Goal: Task Accomplishment & Management: Use online tool/utility

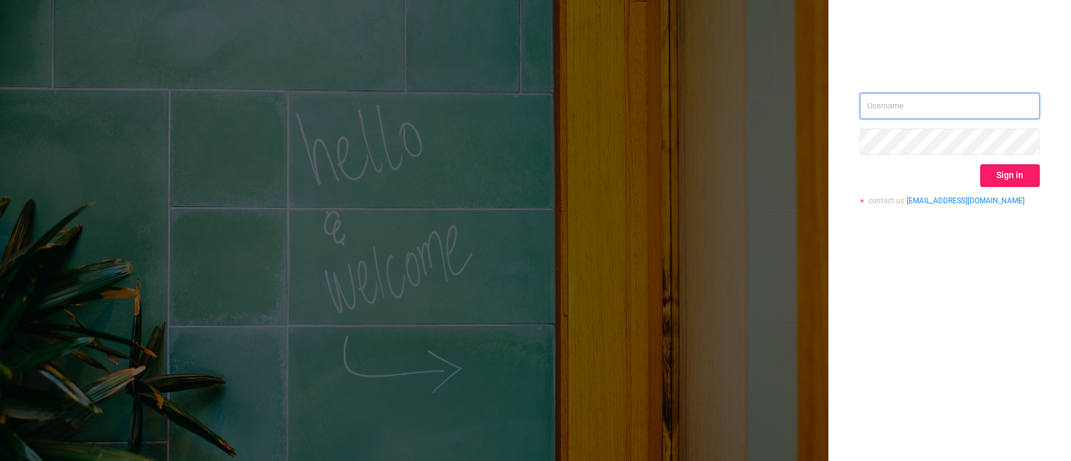
type input "[PERSON_NAME][EMAIL_ADDRESS][DOMAIN_NAME]"
click at [1011, 170] on button "Sign in" at bounding box center [1010, 175] width 60 height 23
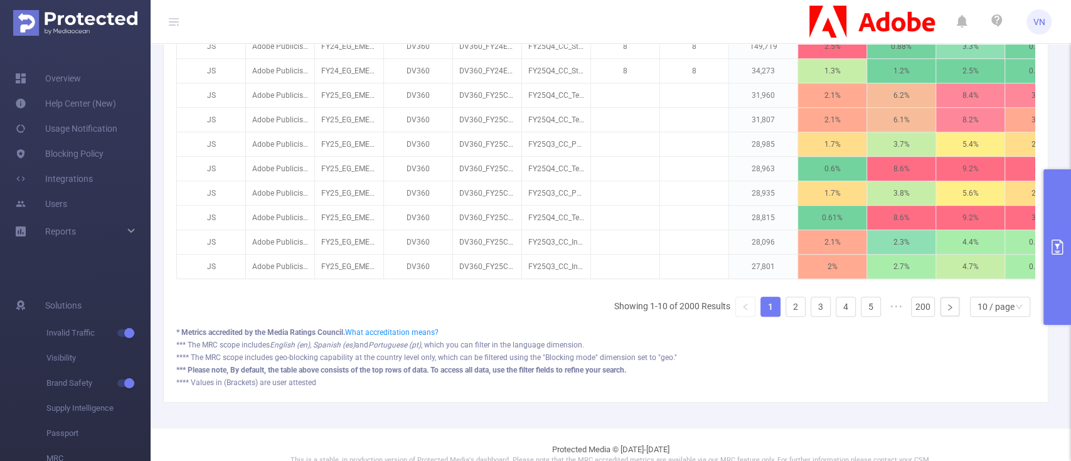
scroll to position [475, 0]
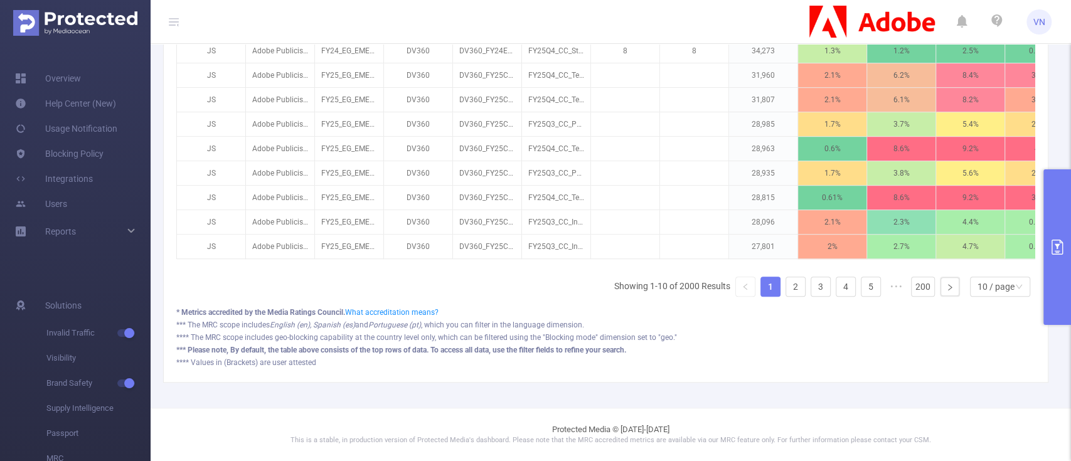
click at [1044, 255] on button "primary" at bounding box center [1058, 247] width 28 height 156
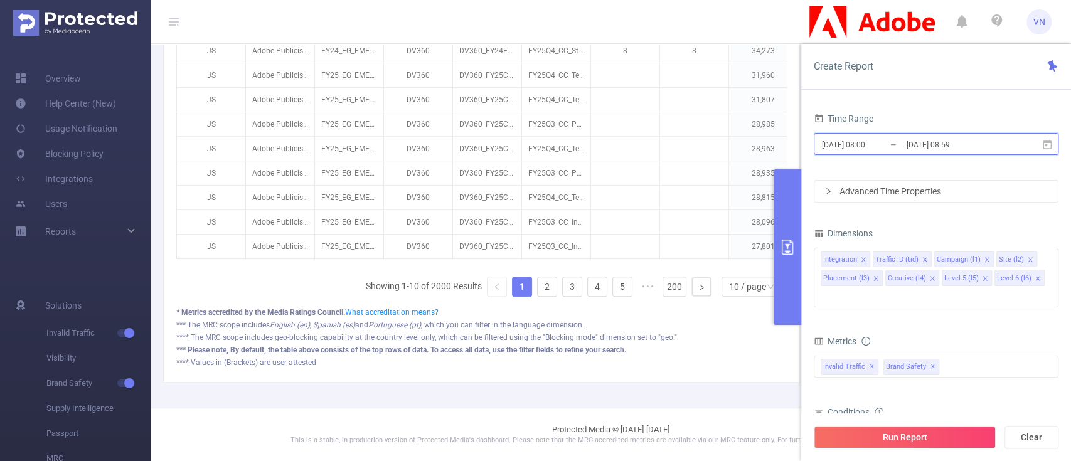
click at [963, 154] on span "[DATE] 08:00 _ [DATE] 08:59" at bounding box center [936, 144] width 245 height 22
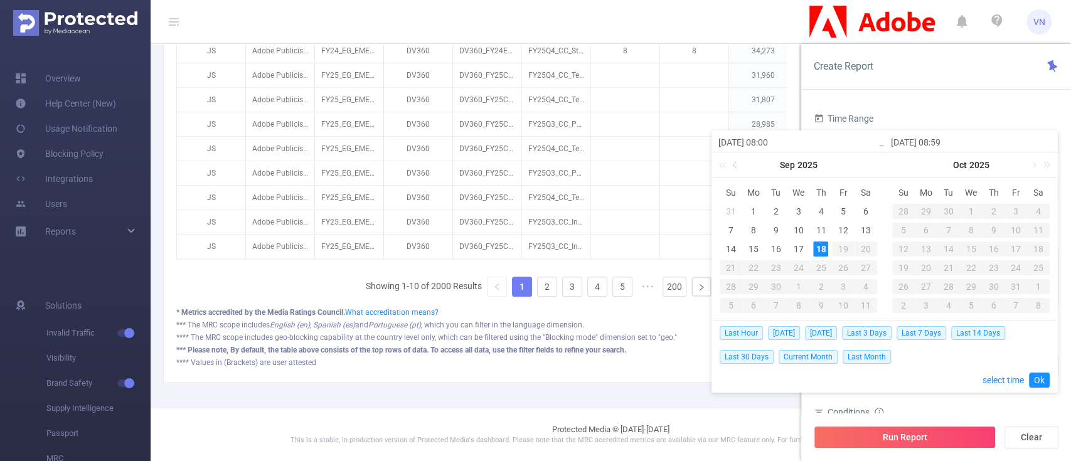
click at [734, 165] on link at bounding box center [736, 165] width 11 height 25
click at [734, 167] on link at bounding box center [736, 165] width 11 height 25
click at [736, 205] on div "1" at bounding box center [731, 211] width 15 height 15
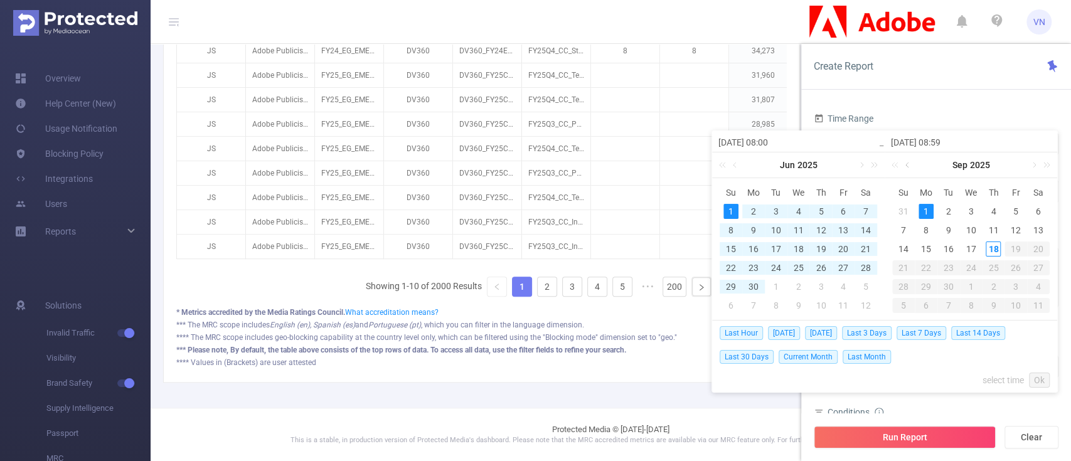
click at [908, 166] on link at bounding box center [908, 165] width 11 height 25
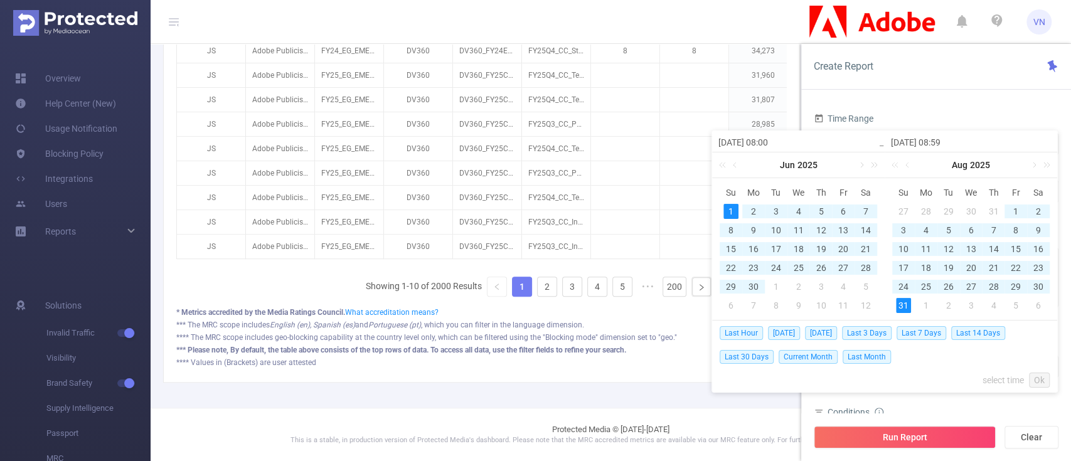
click at [901, 301] on div "31" at bounding box center [903, 305] width 15 height 15
type input "[DATE] 08:00"
type input "[DATE] 08:59"
type input "[DATE] 08:00"
type input "[DATE] 08:59"
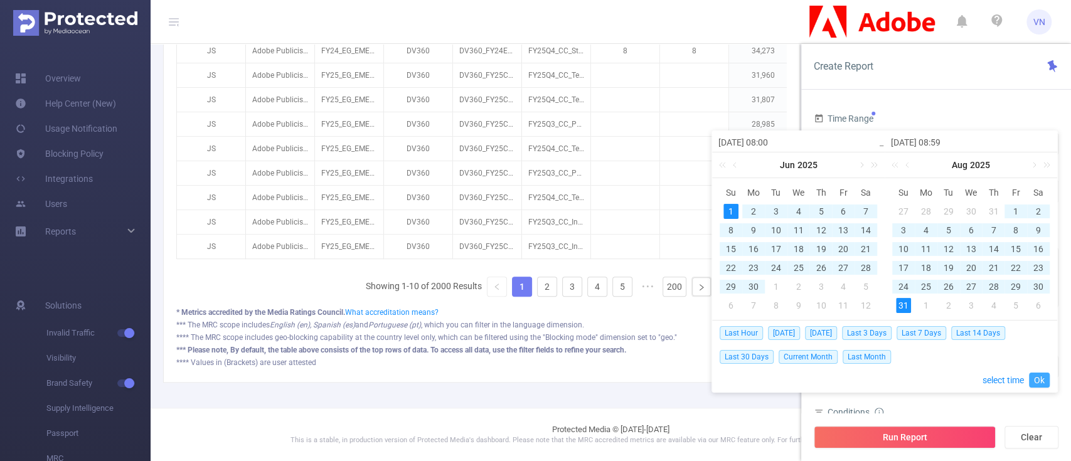
click at [1040, 382] on link "Ok" at bounding box center [1039, 380] width 21 height 15
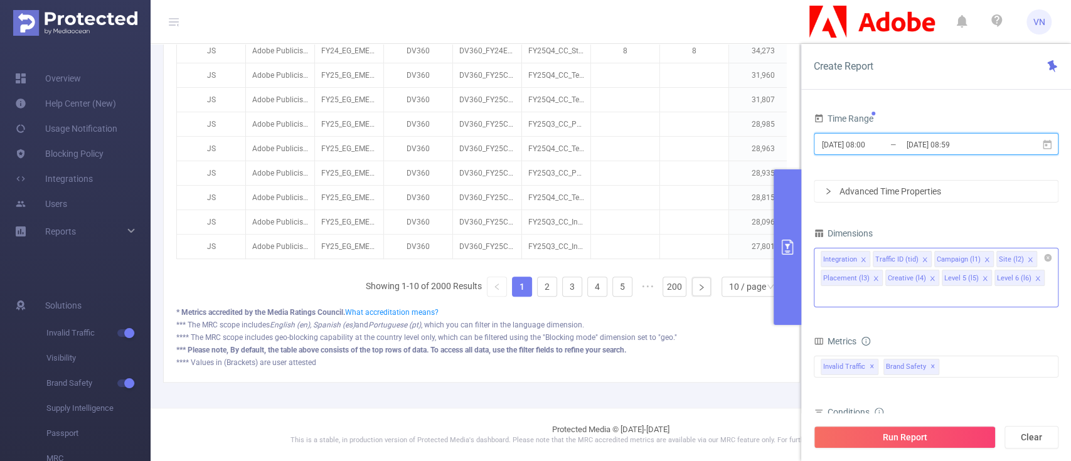
click at [836, 255] on div "Integration" at bounding box center [840, 260] width 34 height 16
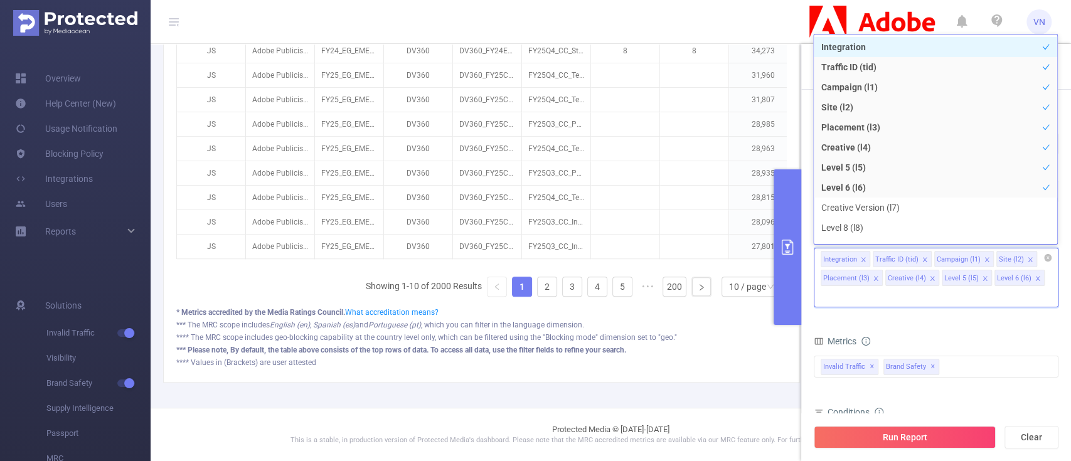
click at [836, 255] on div "Integration" at bounding box center [840, 260] width 34 height 16
click at [861, 259] on icon "icon: close" at bounding box center [864, 260] width 6 height 6
click at [870, 261] on icon "icon: close" at bounding box center [873, 260] width 6 height 6
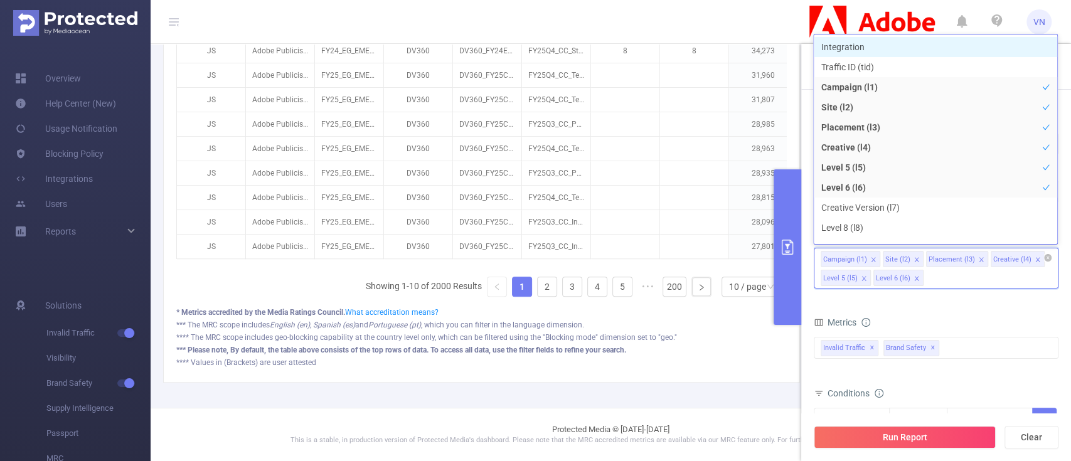
click at [916, 276] on icon "icon: close" at bounding box center [917, 279] width 6 height 6
click at [864, 279] on icon "icon: close" at bounding box center [864, 278] width 4 height 4
click at [979, 262] on icon "icon: close" at bounding box center [982, 260] width 6 height 6
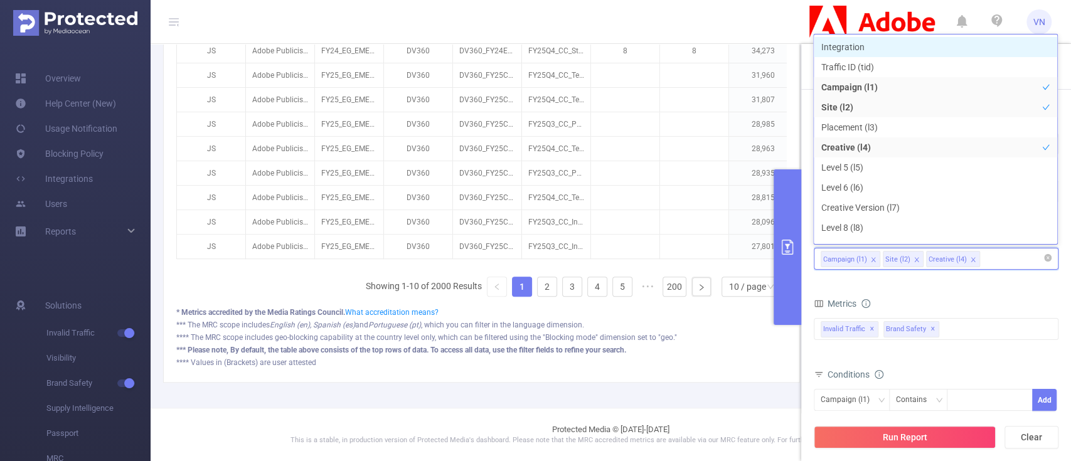
click at [971, 260] on icon "icon: close" at bounding box center [973, 259] width 4 height 4
click at [935, 259] on div "Campaign (l1) Site (l2)" at bounding box center [936, 259] width 231 height 21
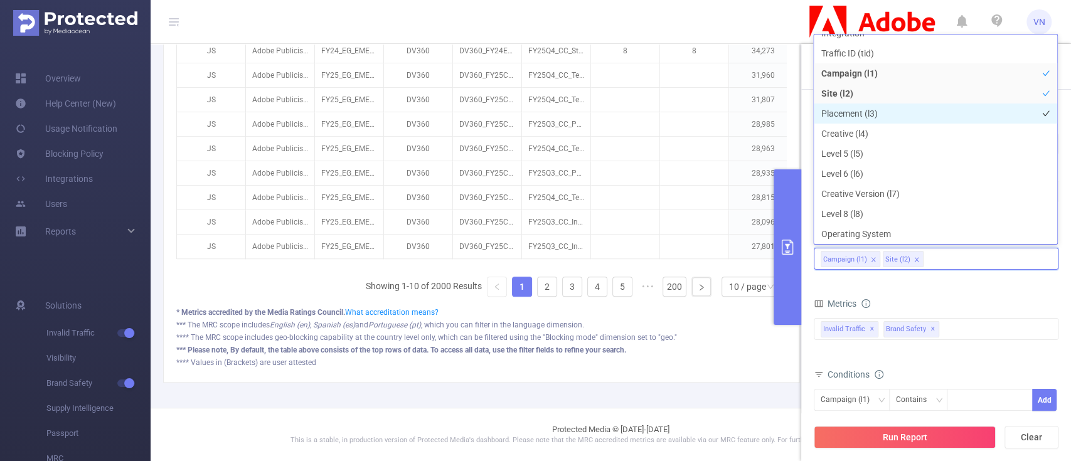
click at [869, 109] on li "Placement (l3)" at bounding box center [936, 114] width 244 height 20
click at [979, 254] on span at bounding box center [982, 260] width 6 height 14
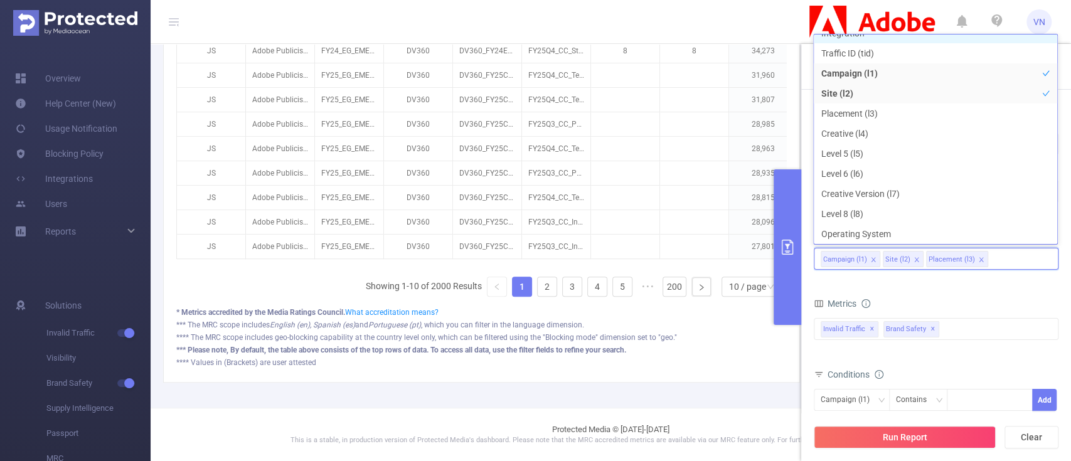
scroll to position [3, 0]
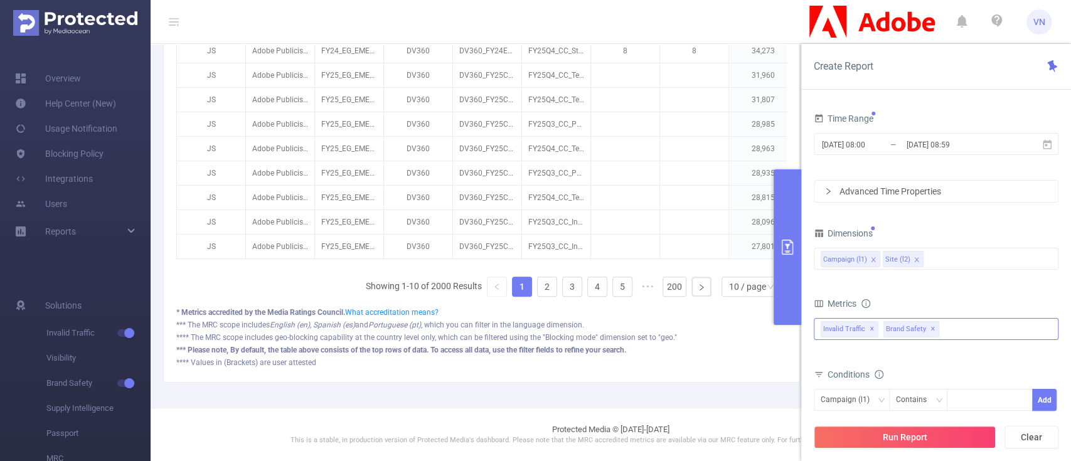
click at [894, 328] on span "Brand Safety ✕" at bounding box center [912, 329] width 56 height 16
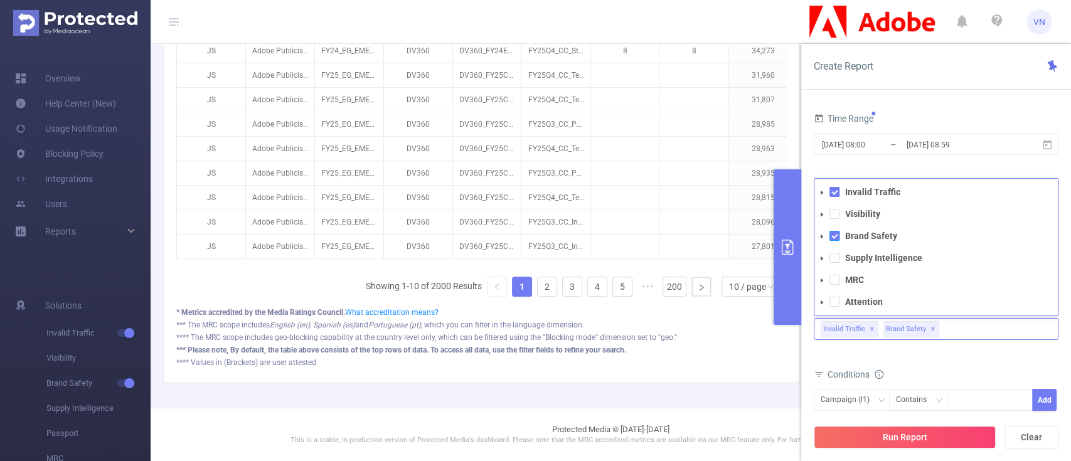
click at [834, 231] on span at bounding box center [835, 236] width 10 height 10
click at [832, 193] on span at bounding box center [835, 192] width 10 height 10
click at [818, 193] on span at bounding box center [822, 192] width 15 height 15
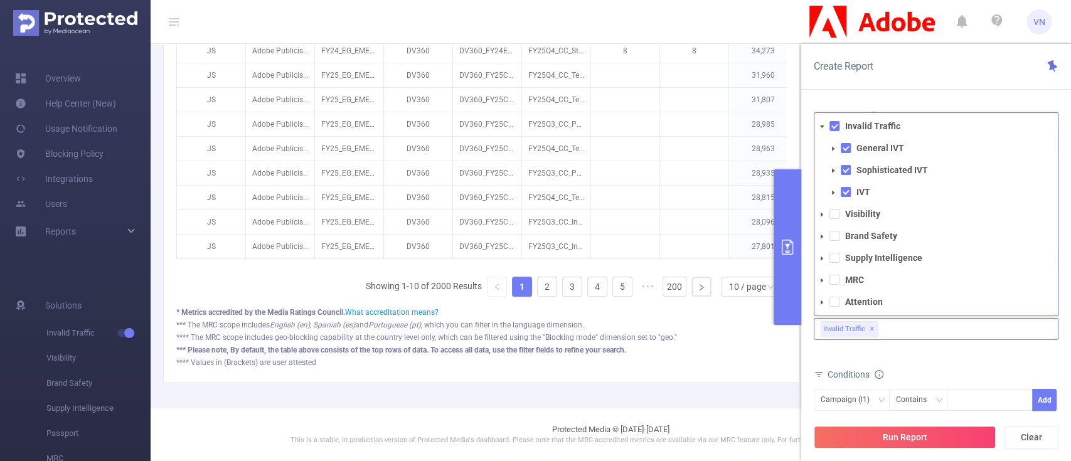
click at [844, 154] on li "General IVT" at bounding box center [942, 148] width 232 height 17
click at [844, 153] on li "General IVT" at bounding box center [942, 148] width 232 height 17
click at [842, 145] on span at bounding box center [846, 148] width 10 height 10
click at [844, 173] on span at bounding box center [846, 170] width 10 height 10
click at [844, 188] on span at bounding box center [846, 192] width 10 height 10
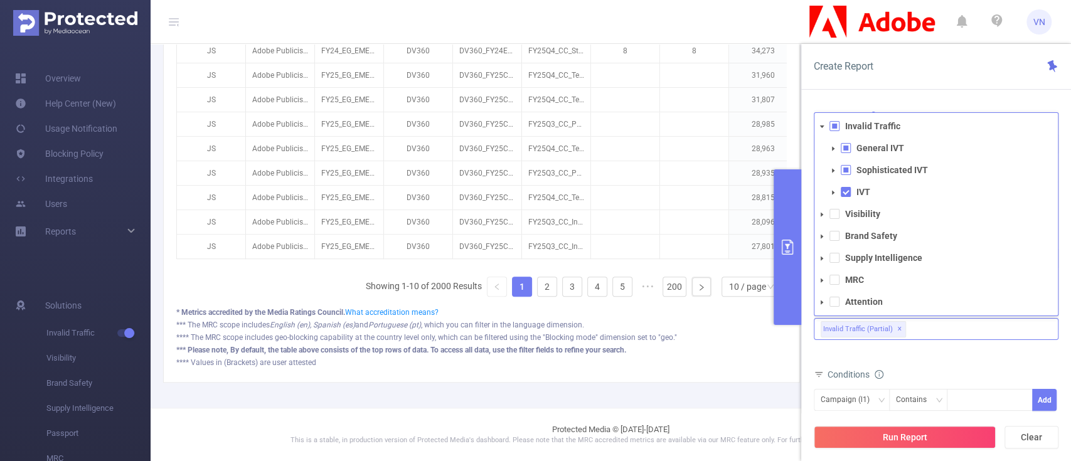
click at [835, 190] on icon "icon: caret-down" at bounding box center [833, 193] width 6 height 6
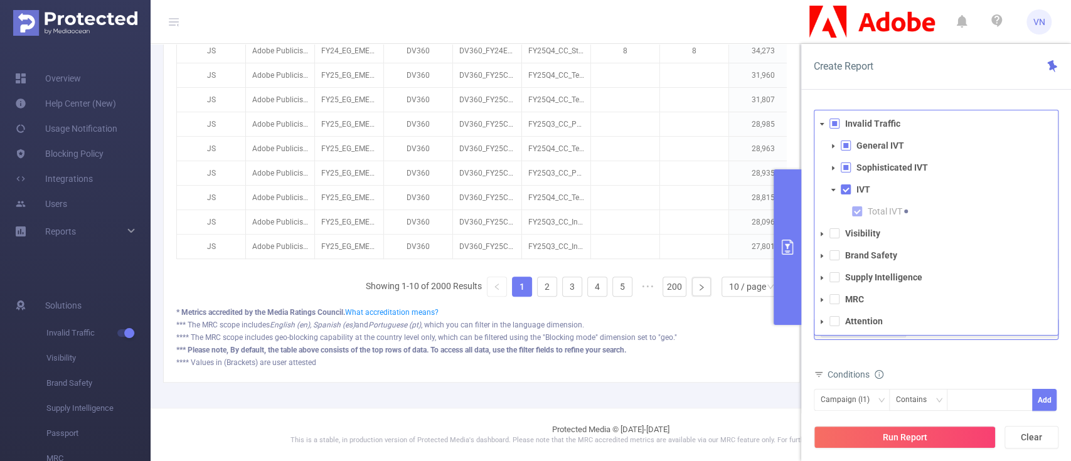
click at [841, 187] on span at bounding box center [846, 190] width 10 height 10
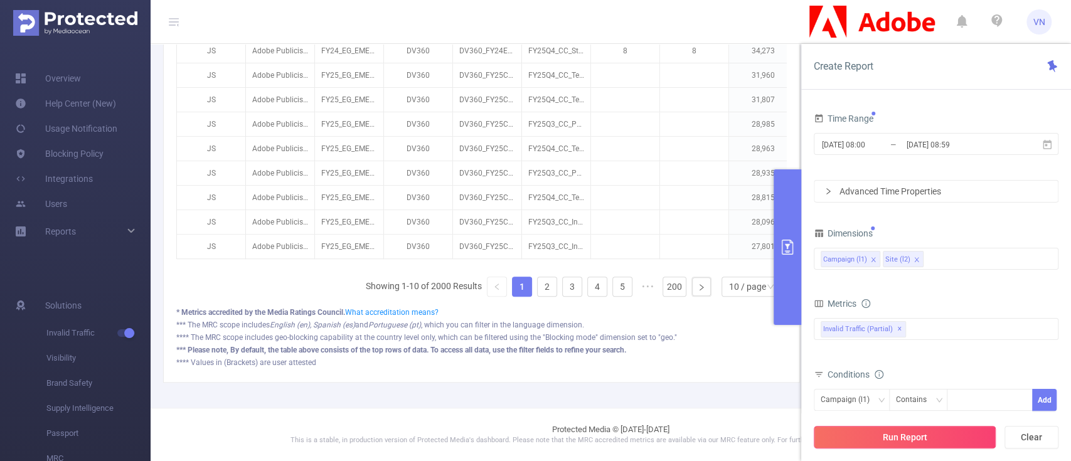
click at [897, 444] on button "Run Report" at bounding box center [905, 437] width 182 height 23
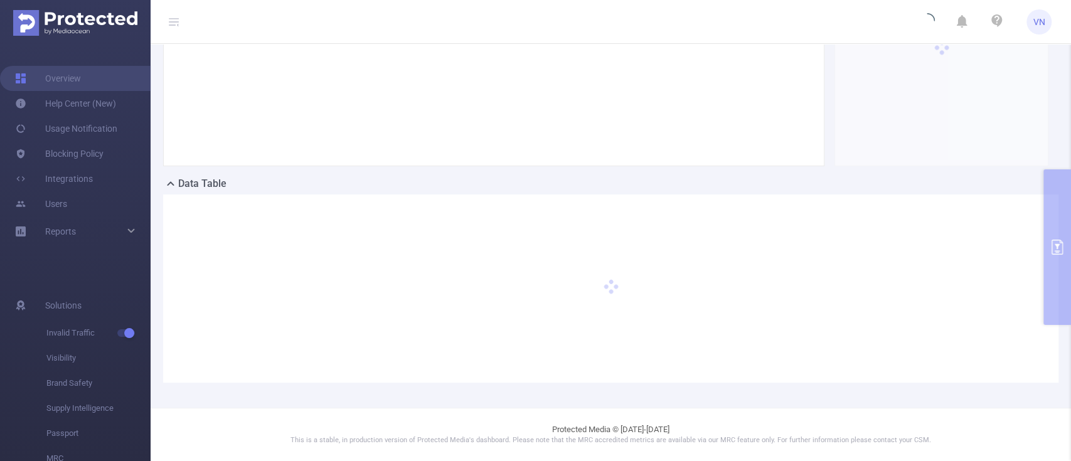
scroll to position [171, 0]
click at [897, 444] on p "This is a stable, in production version of Protected Media's dashboard. Please …" at bounding box center [611, 441] width 858 height 11
